Goal: Task Accomplishment & Management: Use online tool/utility

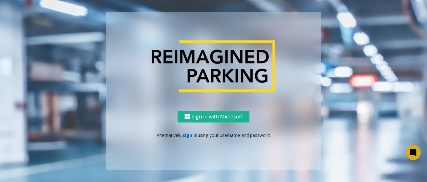
click at [187, 134] on link "sign in" at bounding box center [190, 135] width 15 height 6
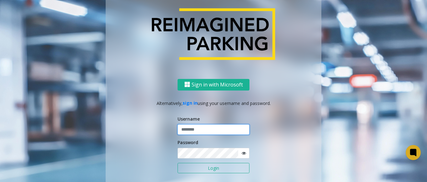
click at [190, 130] on input "text" at bounding box center [214, 129] width 72 height 11
type input "*******"
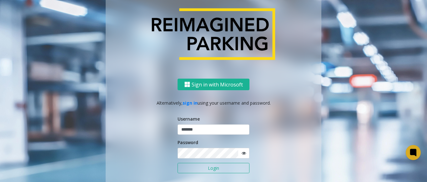
click at [243, 155] on icon at bounding box center [244, 153] width 4 height 4
click at [227, 171] on button "Login" at bounding box center [214, 168] width 72 height 11
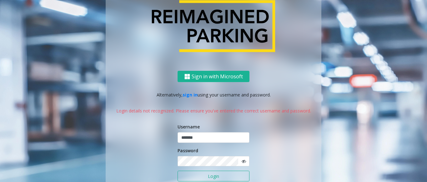
click at [199, 175] on button "Login" at bounding box center [214, 175] width 72 height 11
click at [159, 159] on div "Sign in with Microsoft Alternatively, sign in using your username and password.…" at bounding box center [214, 140] width 216 height 139
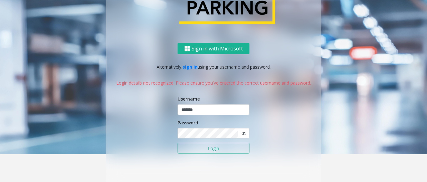
click at [205, 148] on button "Login" at bounding box center [214, 148] width 72 height 11
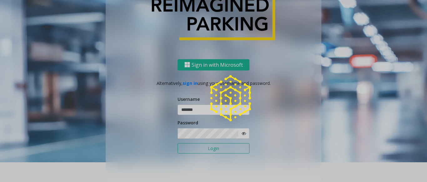
scroll to position [20, 0]
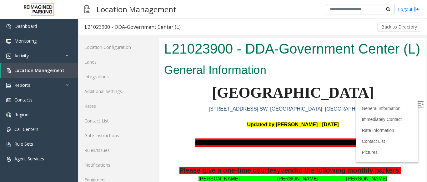
click at [418, 101] on img at bounding box center [421, 104] width 6 height 6
